Goal: Information Seeking & Learning: Compare options

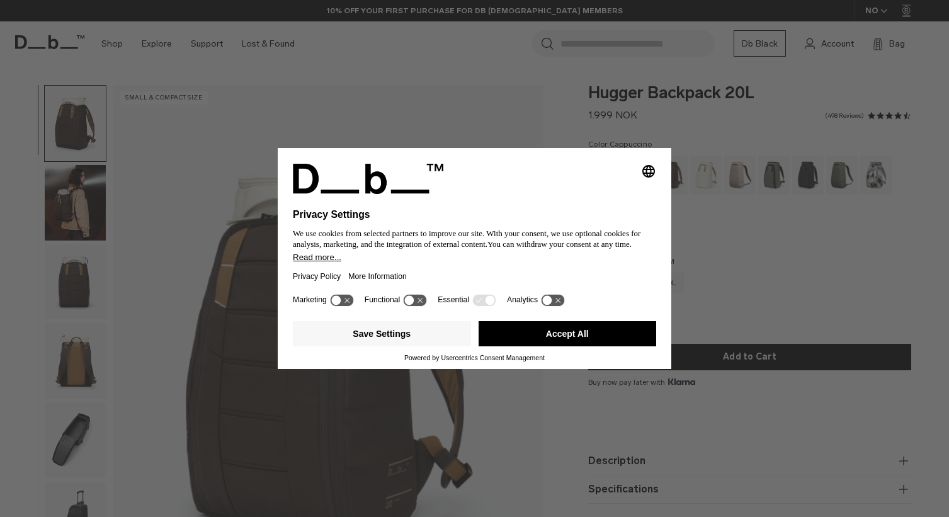
click at [512, 332] on button "Accept All" at bounding box center [567, 333] width 178 height 25
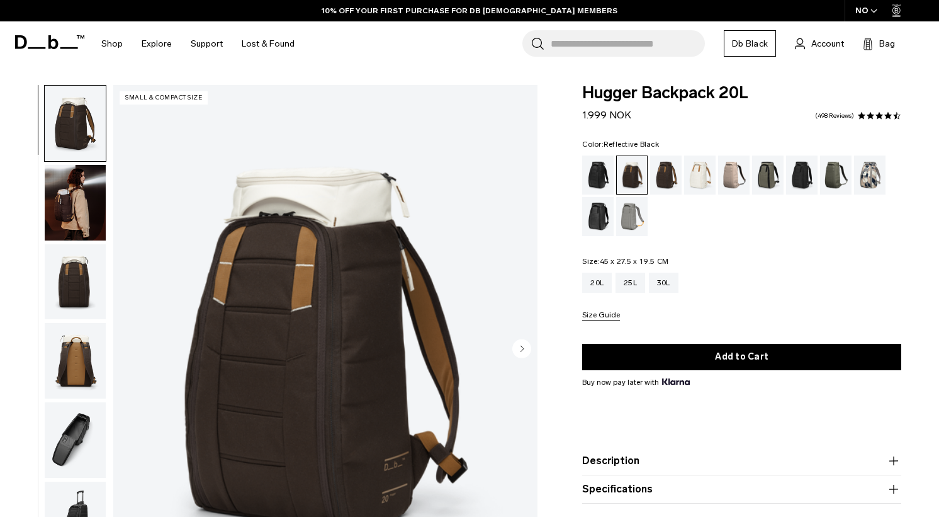
click at [605, 215] on div "Reflective Black" at bounding box center [598, 216] width 32 height 39
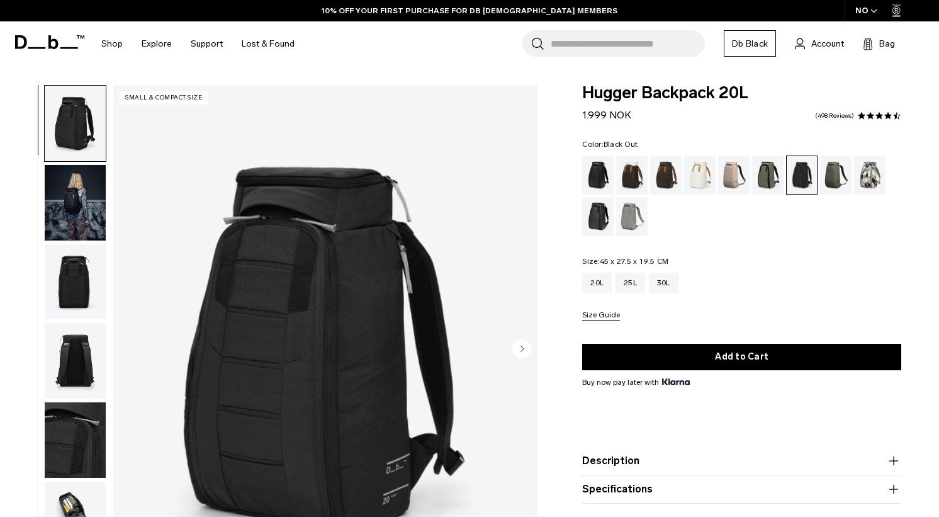
click at [597, 174] on div "Black Out" at bounding box center [598, 174] width 32 height 39
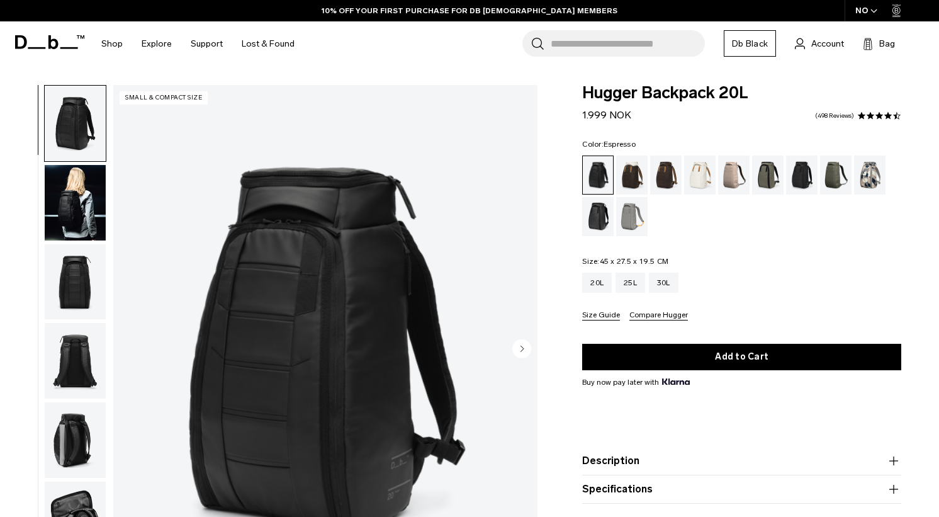
click at [667, 182] on div "Espresso" at bounding box center [666, 174] width 32 height 39
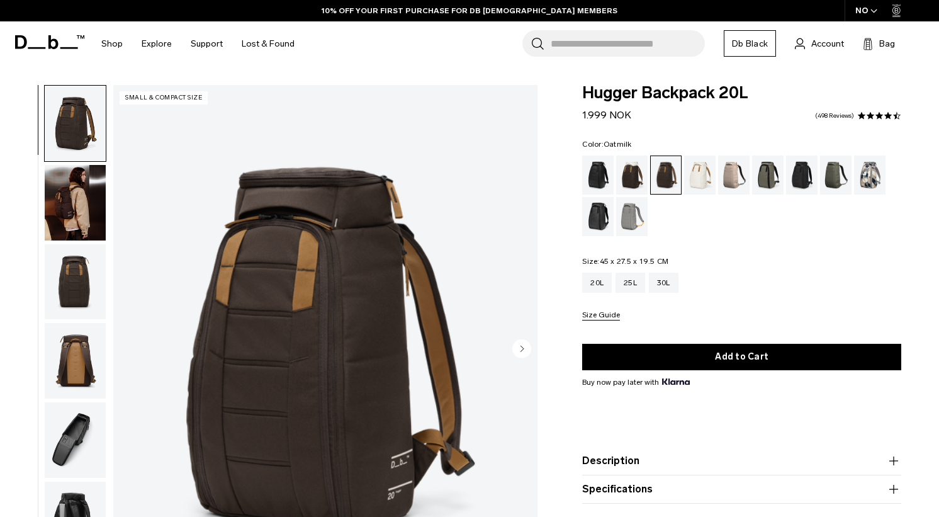
click at [702, 176] on div "Oatmilk" at bounding box center [700, 174] width 32 height 39
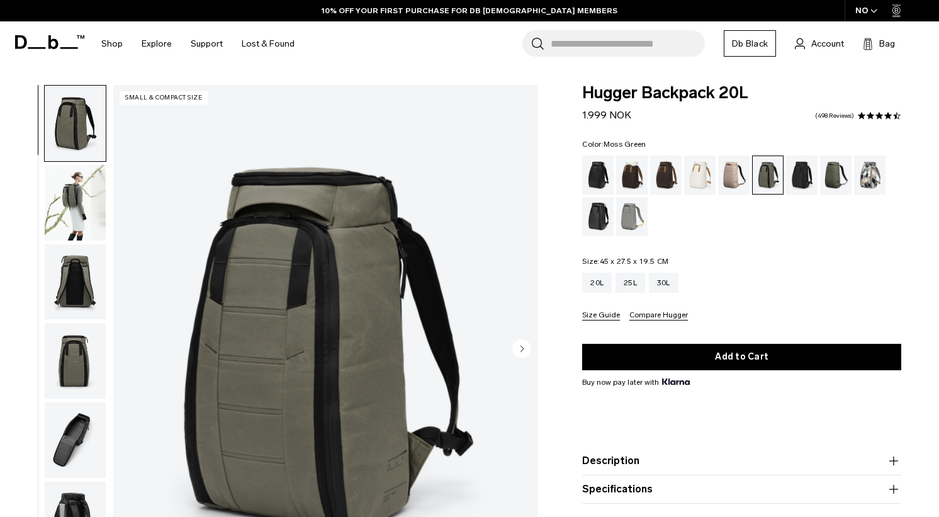
click at [825, 174] on div "Moss Green" at bounding box center [836, 174] width 32 height 39
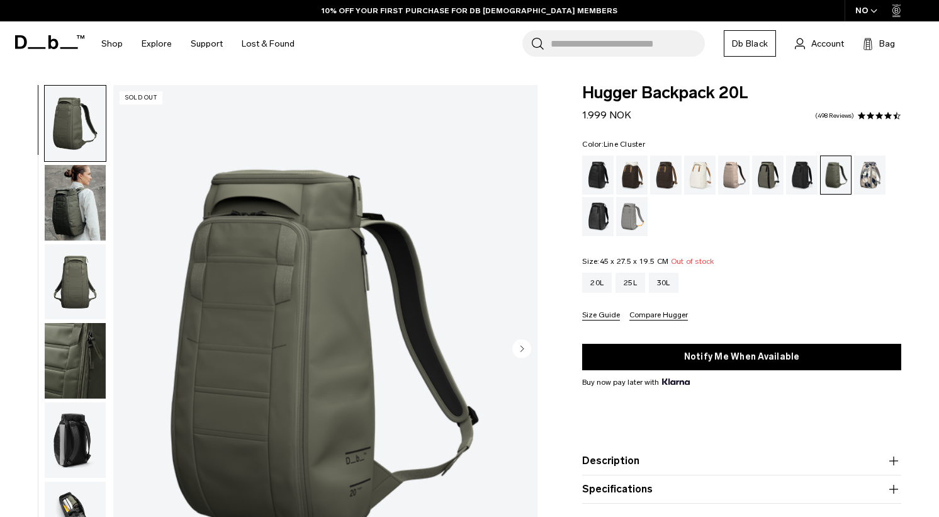
click at [881, 173] on div "Line Cluster" at bounding box center [870, 174] width 32 height 39
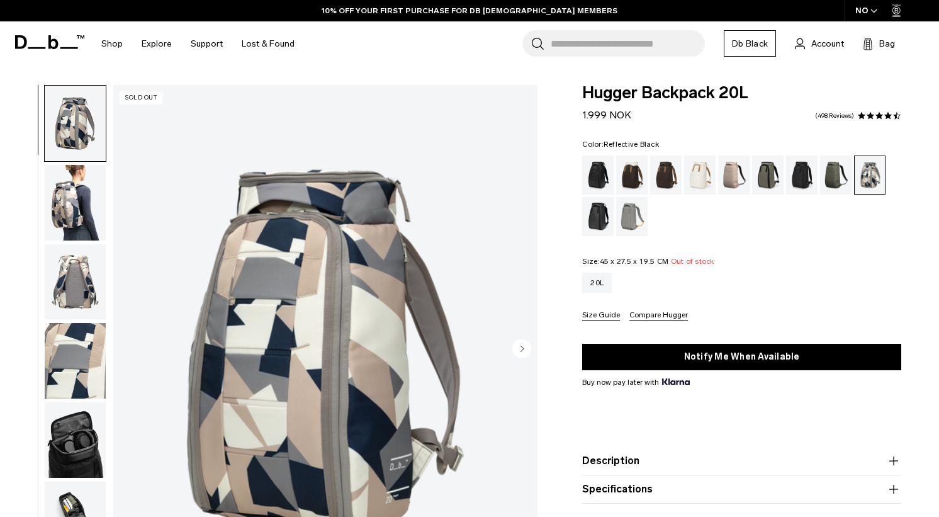
click at [595, 212] on div "Reflective Black" at bounding box center [598, 216] width 32 height 39
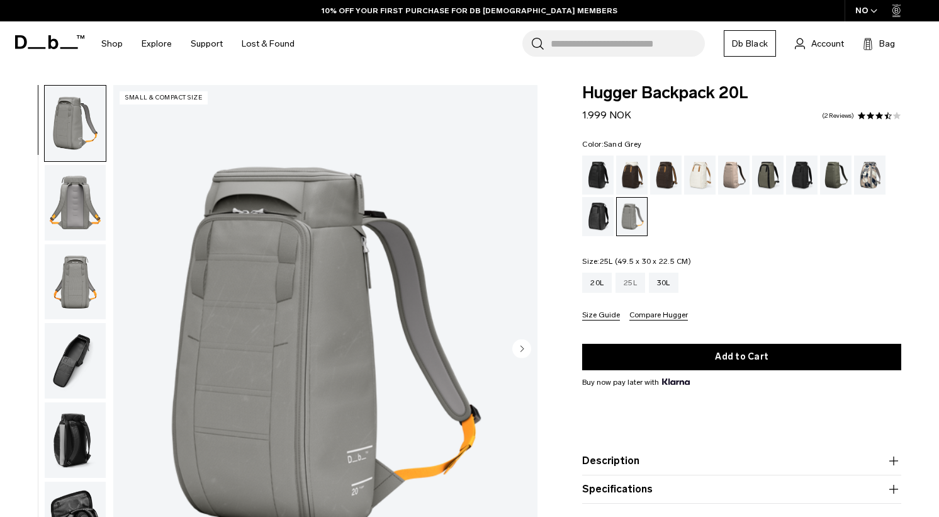
click at [633, 279] on div "25L" at bounding box center [631, 283] width 30 height 20
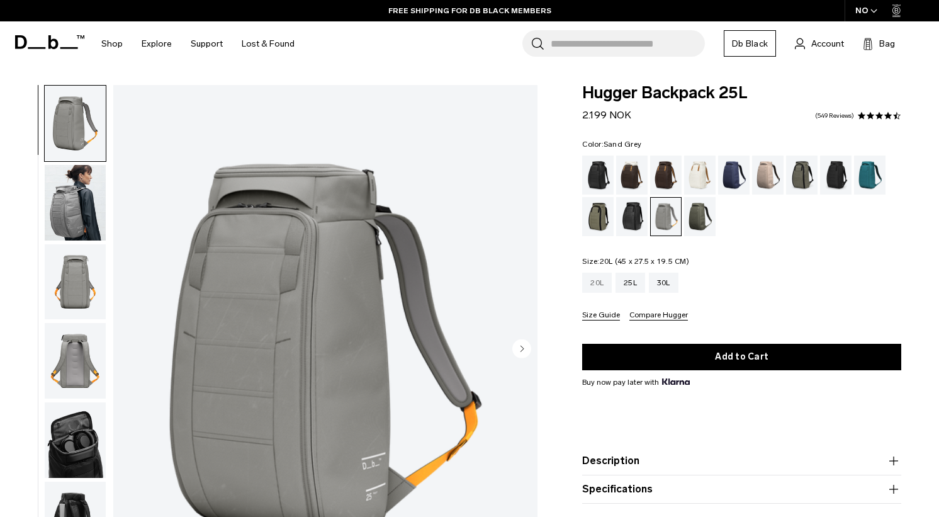
click at [595, 281] on div "20L" at bounding box center [597, 283] width 30 height 20
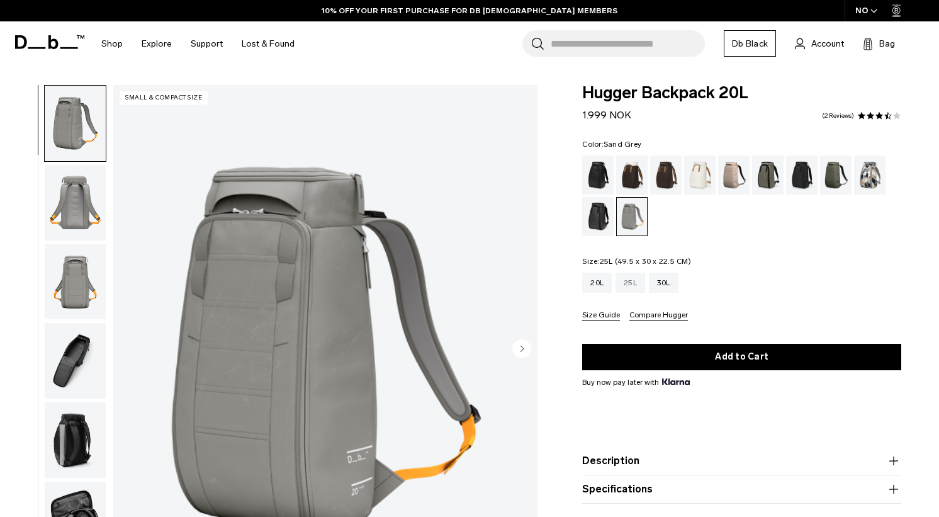
click at [635, 281] on div "25L" at bounding box center [631, 283] width 30 height 20
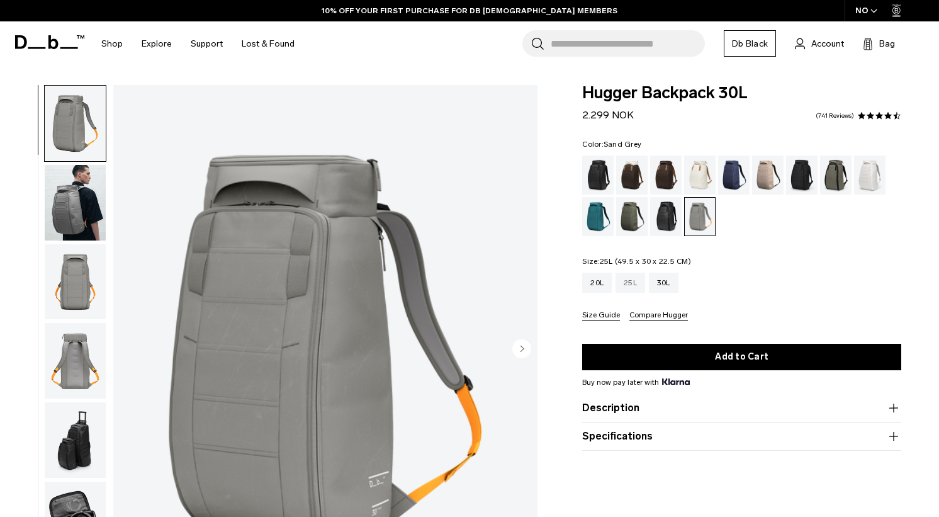
click at [635, 289] on div "25L" at bounding box center [631, 283] width 30 height 20
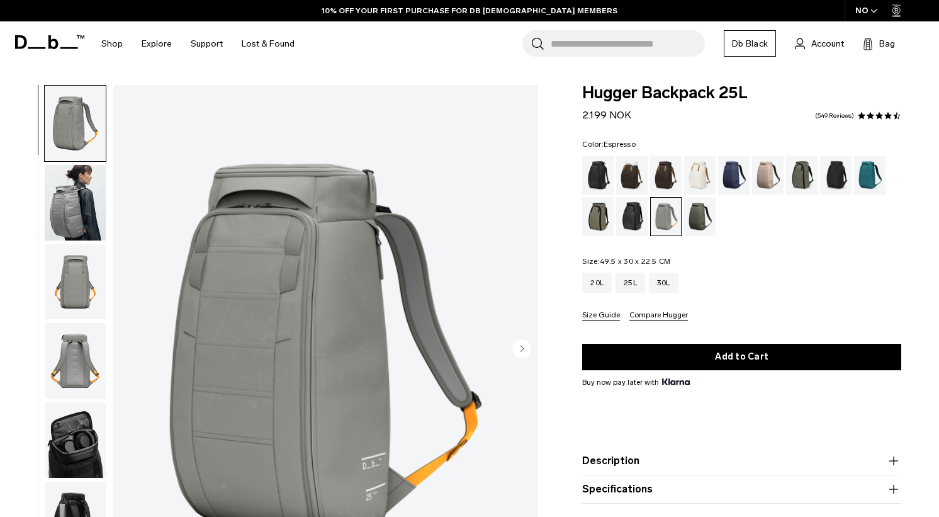
click at [668, 181] on div "Espresso" at bounding box center [666, 174] width 32 height 39
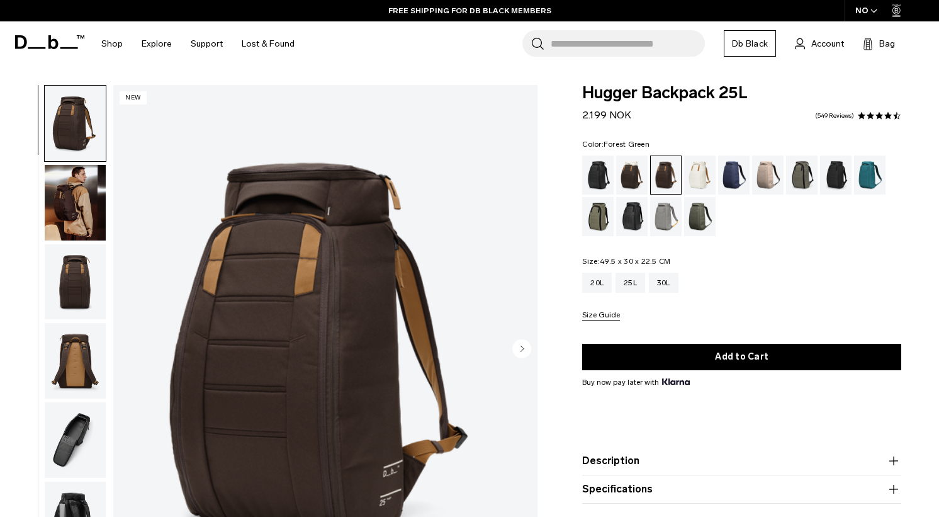
click at [810, 176] on div "Forest Green" at bounding box center [802, 174] width 32 height 39
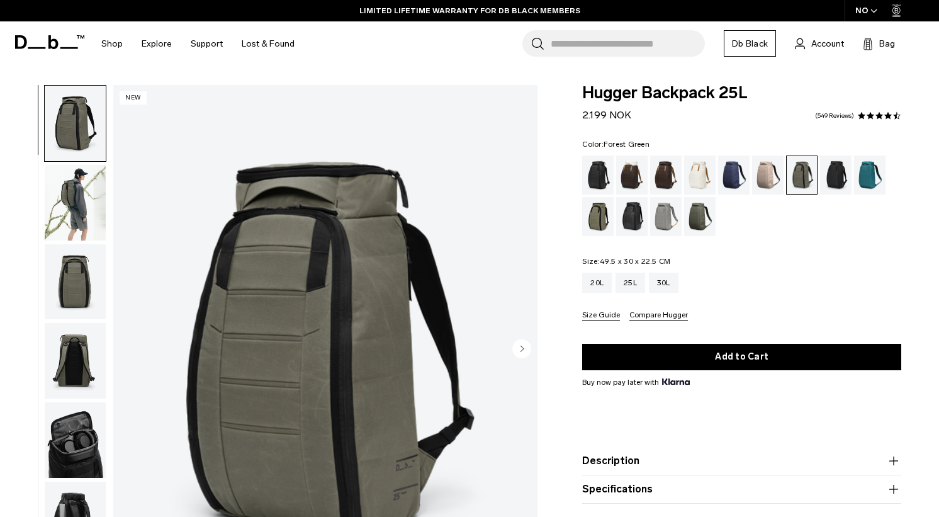
click at [204, 99] on img "1 / 9" at bounding box center [325, 350] width 424 height 530
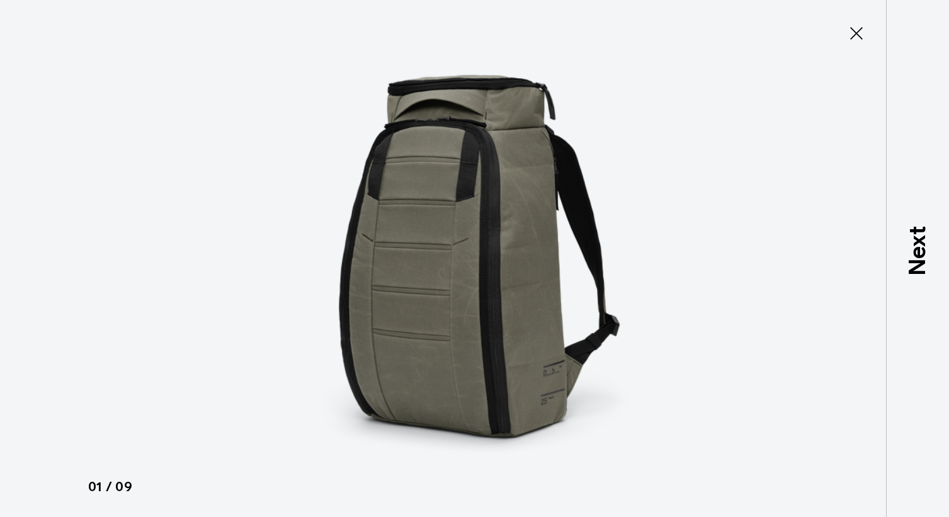
click at [222, 38] on img at bounding box center [474, 258] width 567 height 517
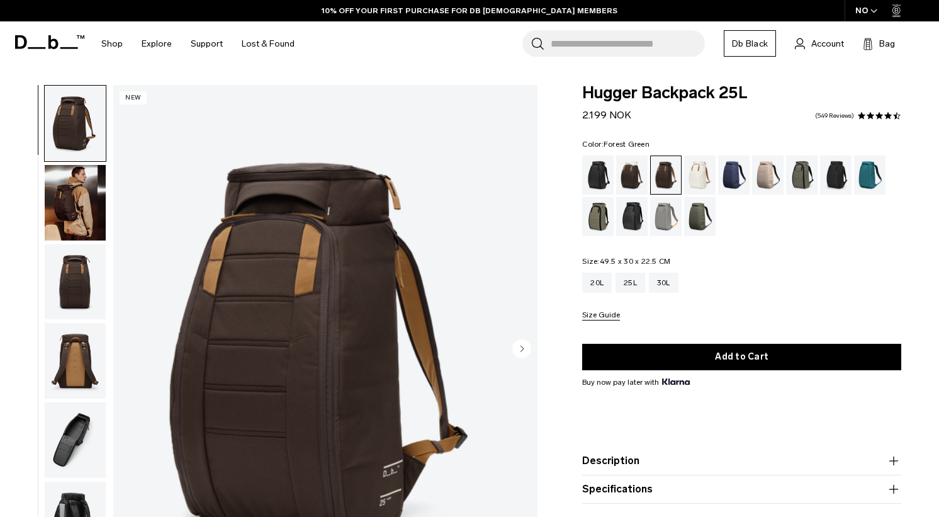
click at [812, 176] on div "Forest Green" at bounding box center [802, 174] width 32 height 39
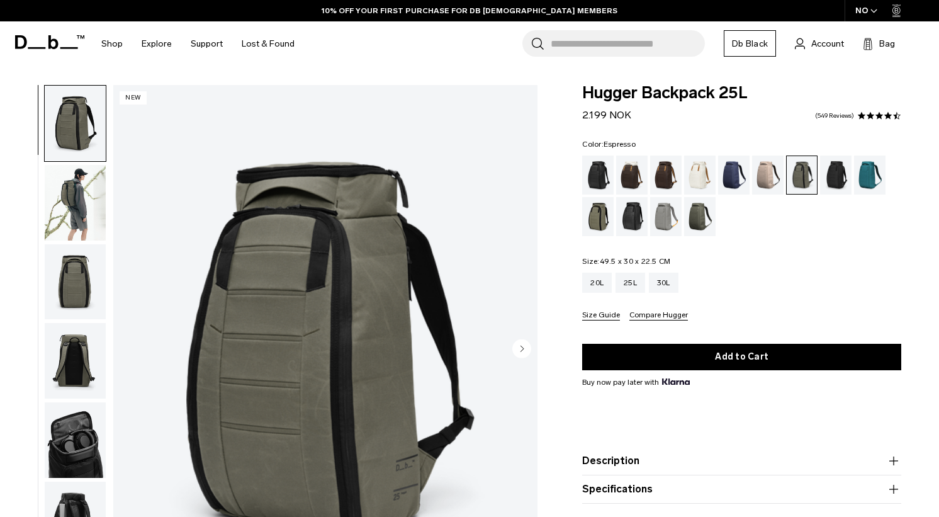
scroll to position [63, 0]
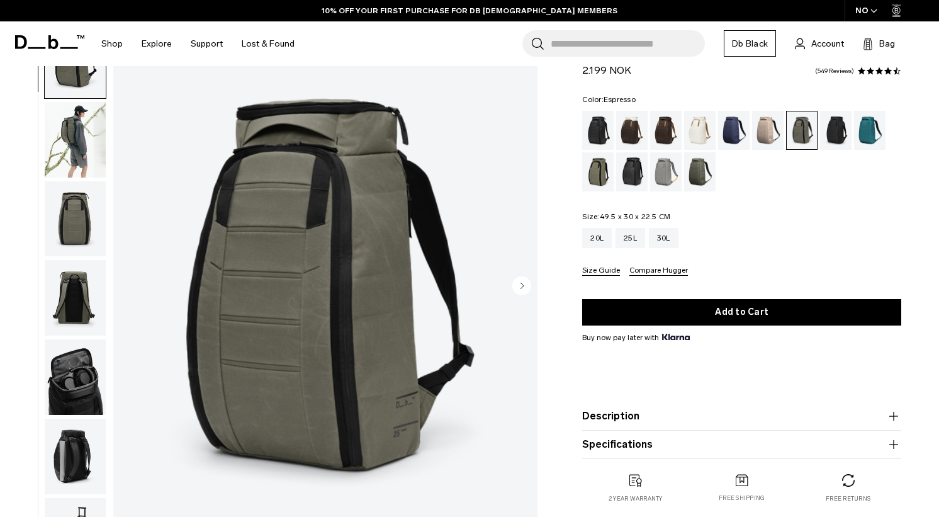
click at [657, 123] on div "Espresso" at bounding box center [666, 130] width 32 height 39
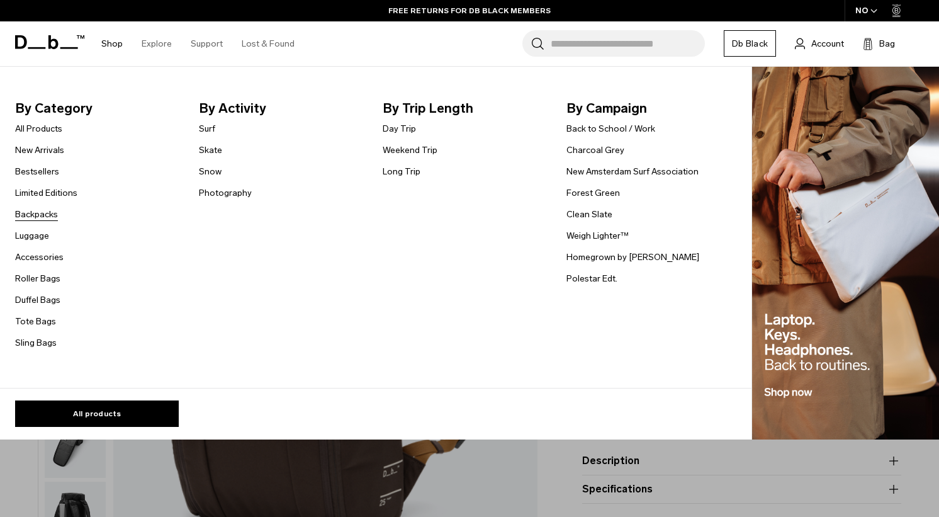
click at [45, 211] on link "Backpacks" at bounding box center [36, 214] width 43 height 13
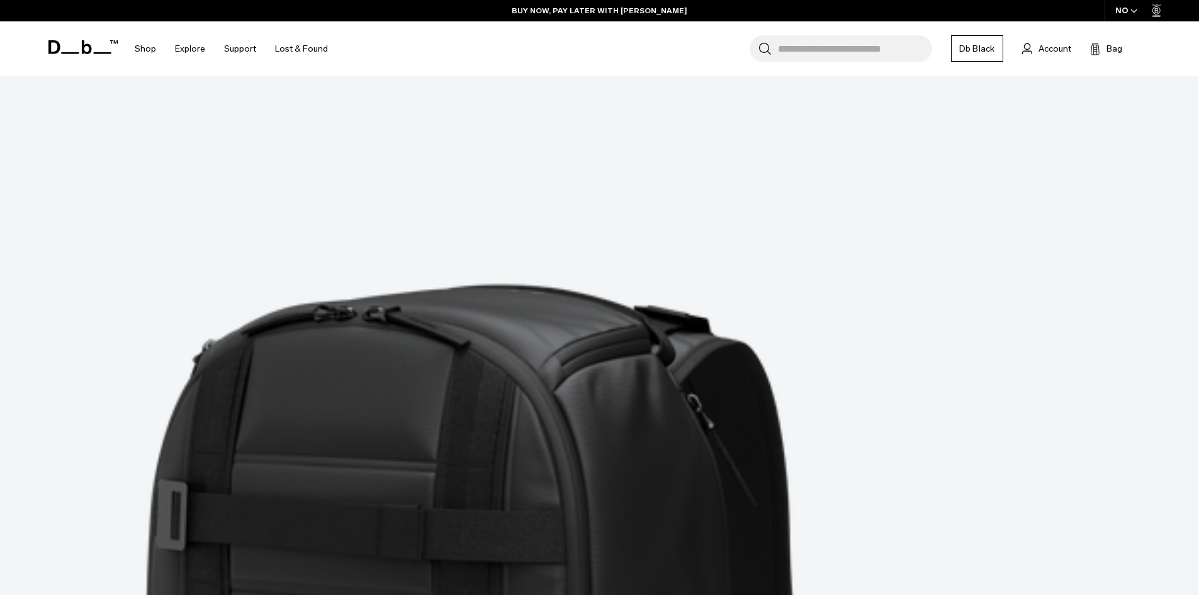
scroll to position [4406, 0]
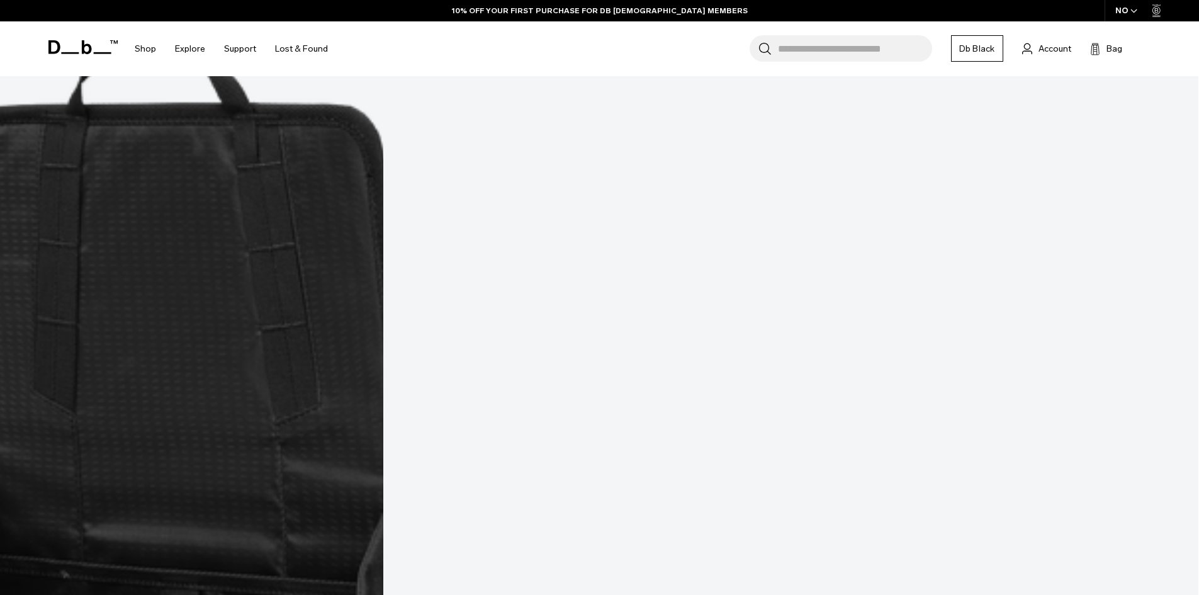
scroll to position [6701, 0]
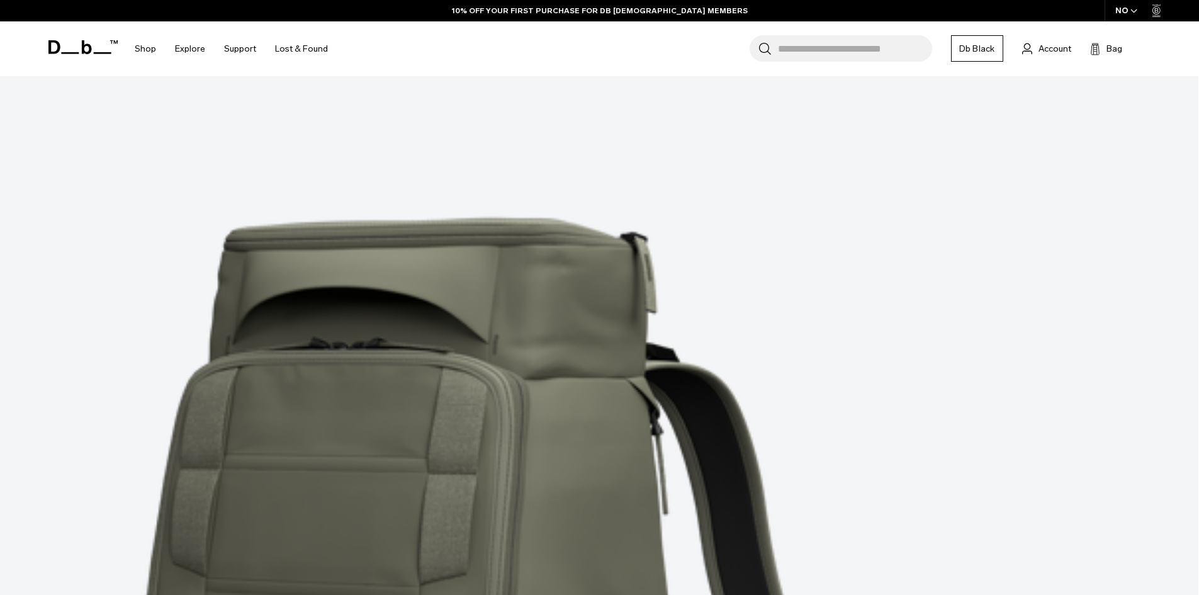
scroll to position [8716, 0]
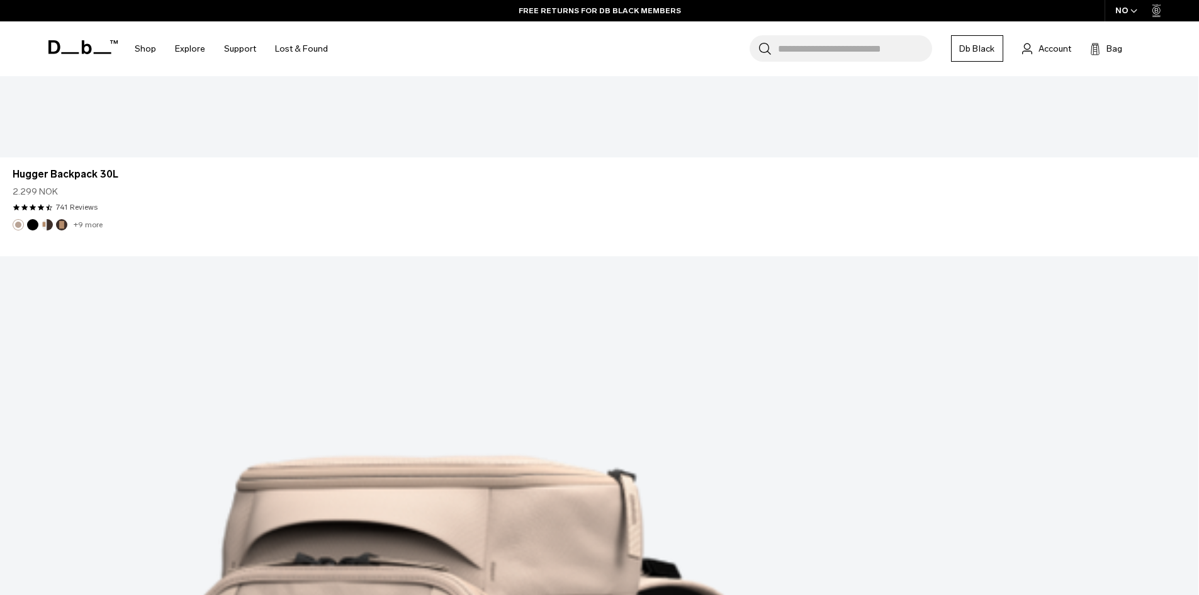
scroll to position [12996, 0]
